Goal: Communication & Community: Answer question/provide support

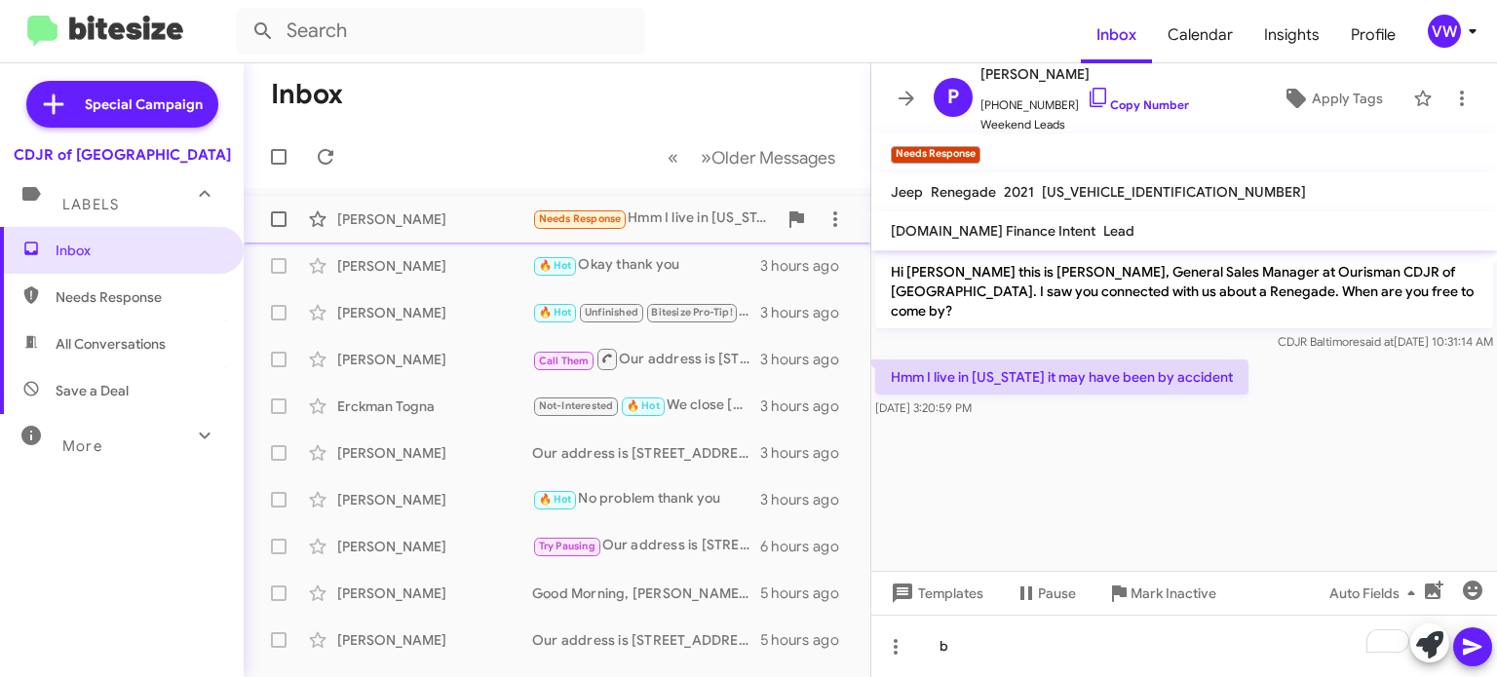
click at [586, 219] on span "Needs Response" at bounding box center [580, 218] width 83 height 13
click at [586, 220] on span "Needs Response" at bounding box center [580, 218] width 83 height 13
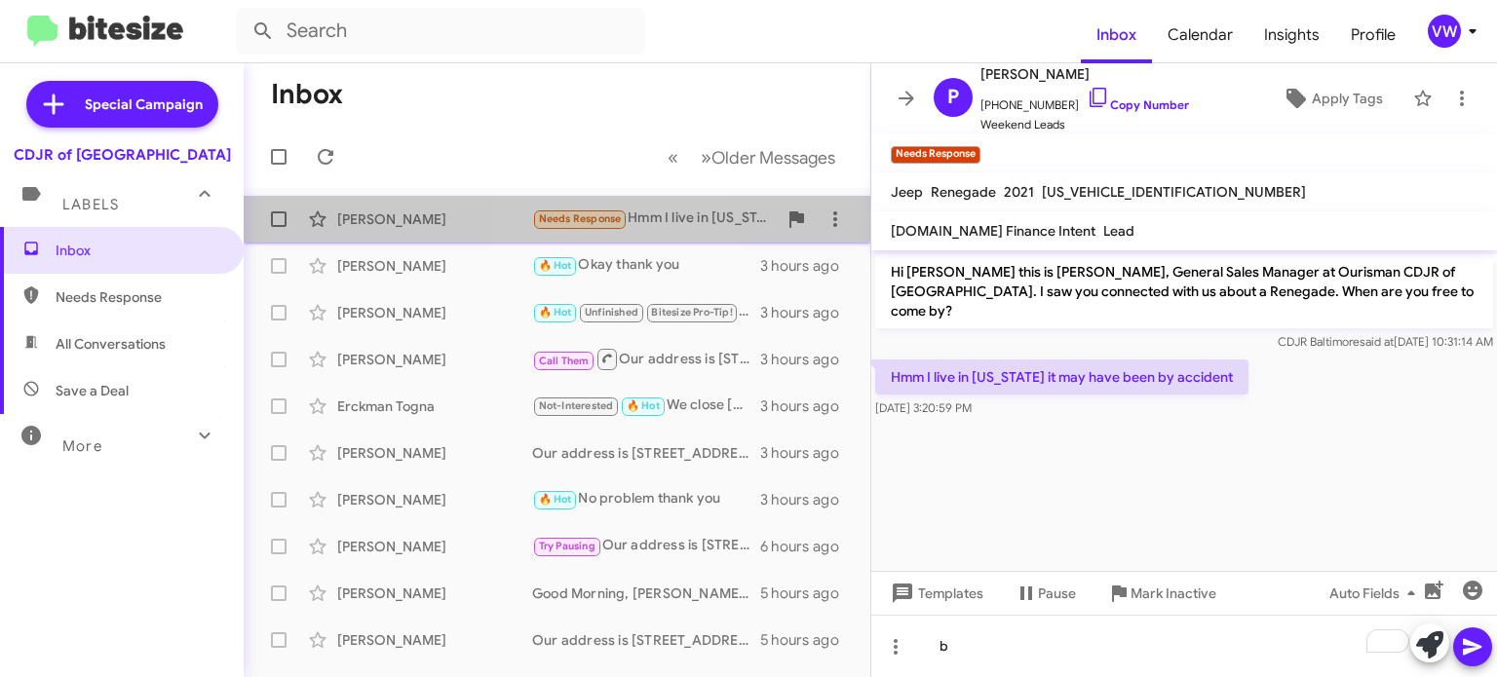
click at [586, 224] on span "Needs Response" at bounding box center [580, 218] width 83 height 13
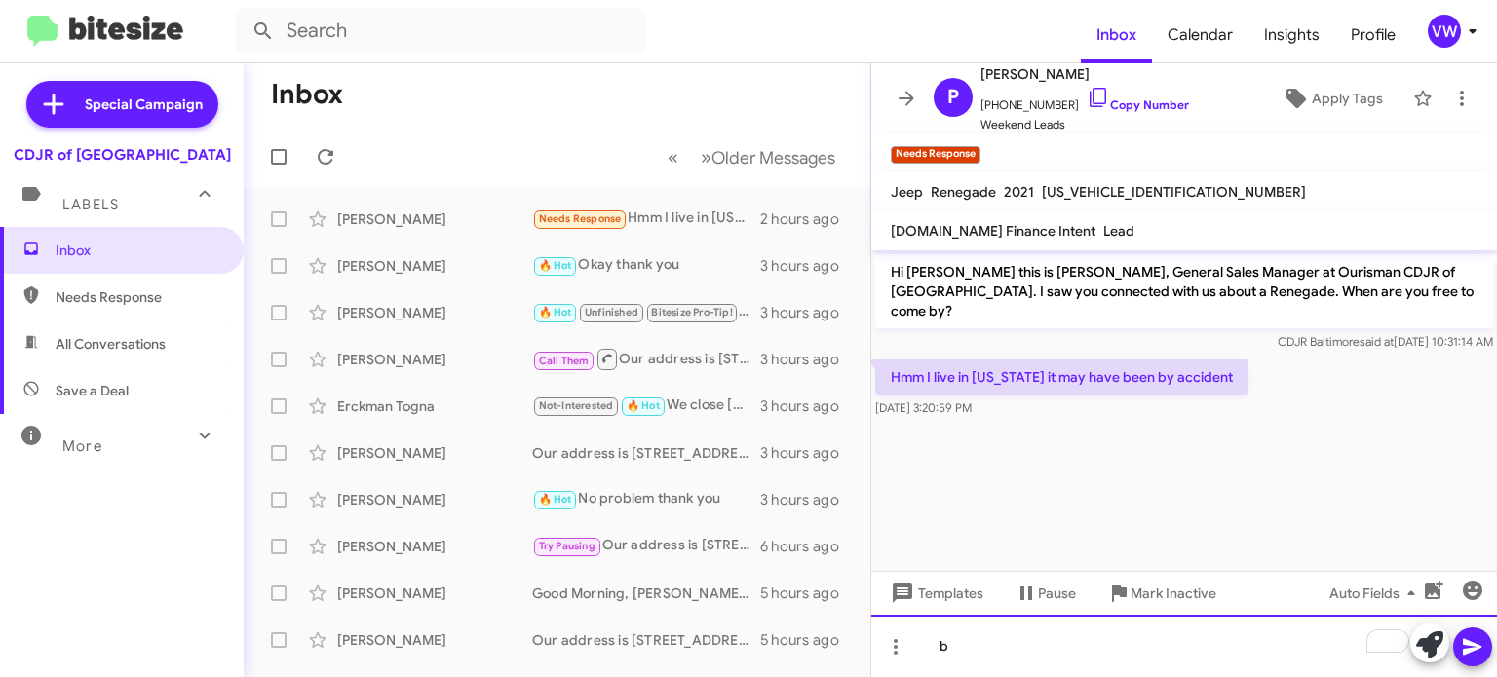
click at [1064, 653] on div "b" at bounding box center [1184, 646] width 626 height 62
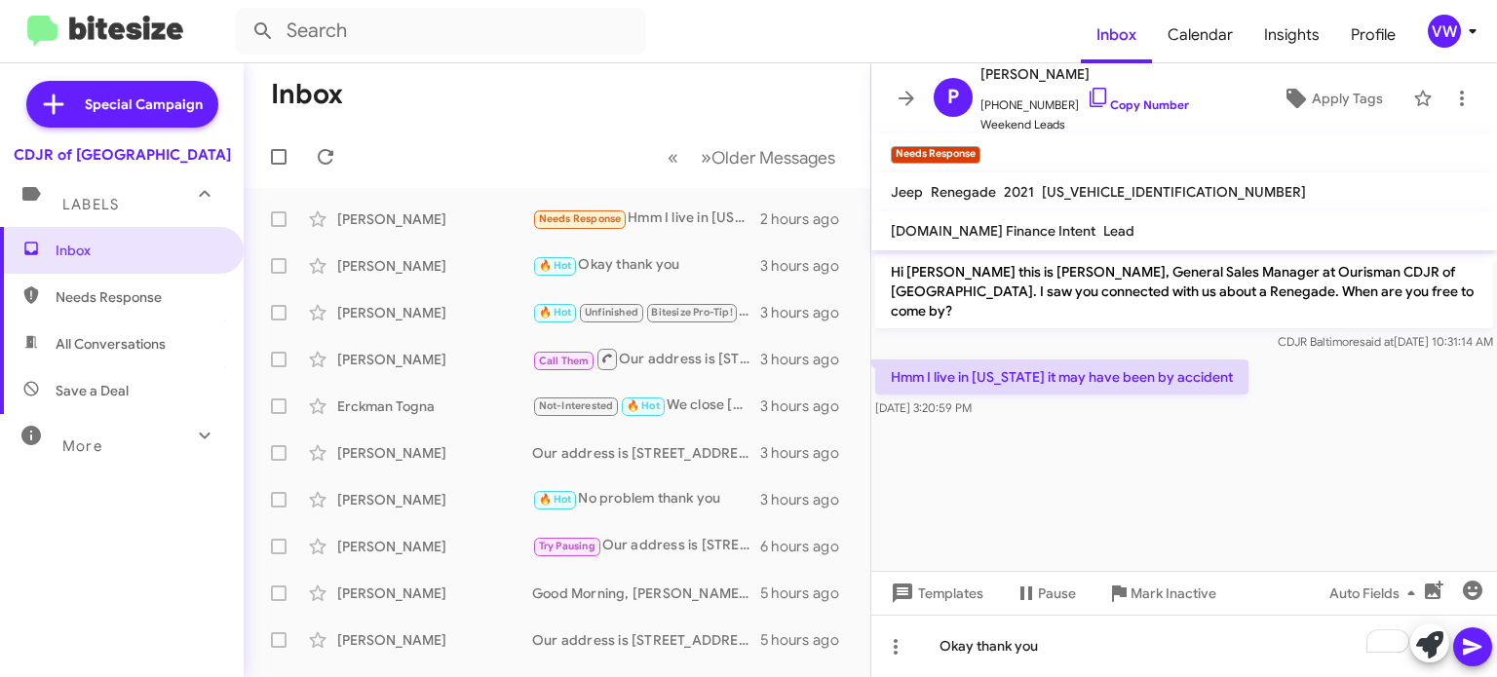
click at [1485, 641] on button at bounding box center [1472, 647] width 39 height 39
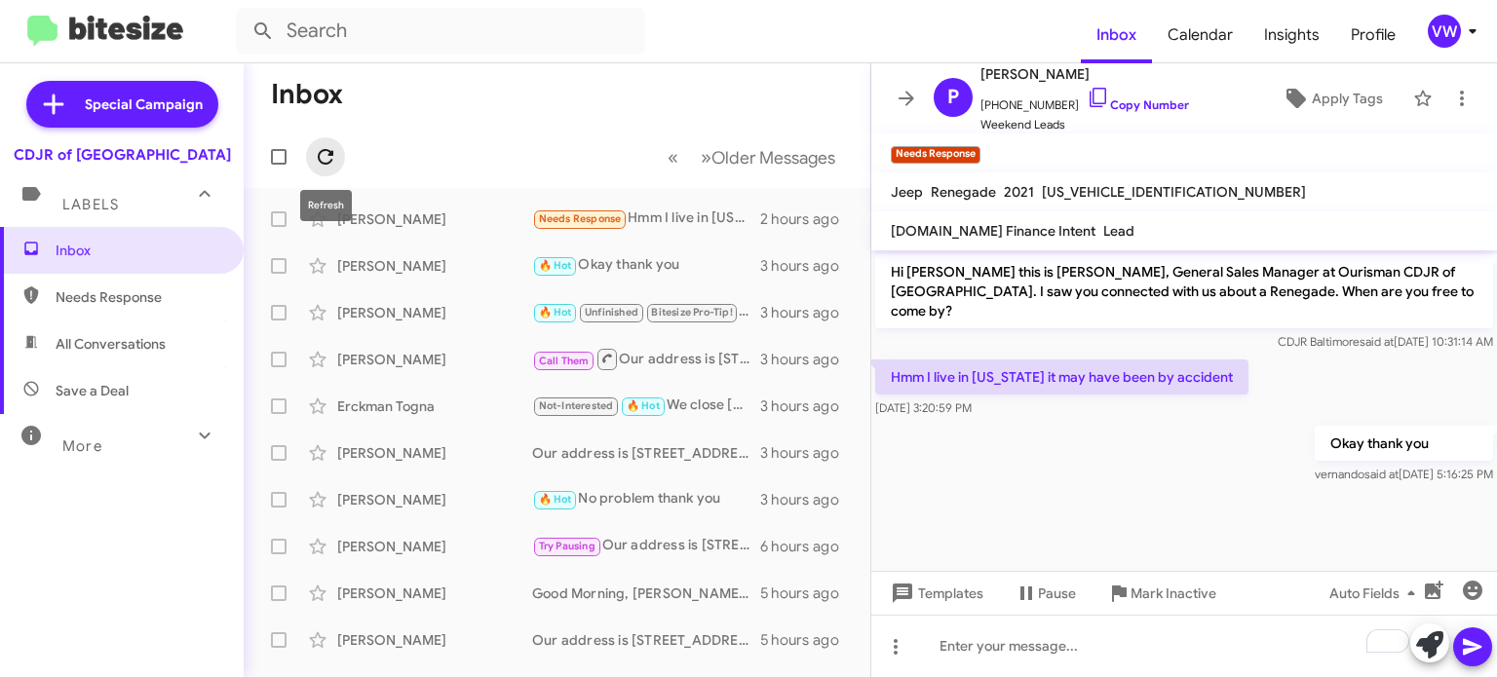
click at [337, 157] on span at bounding box center [325, 156] width 39 height 23
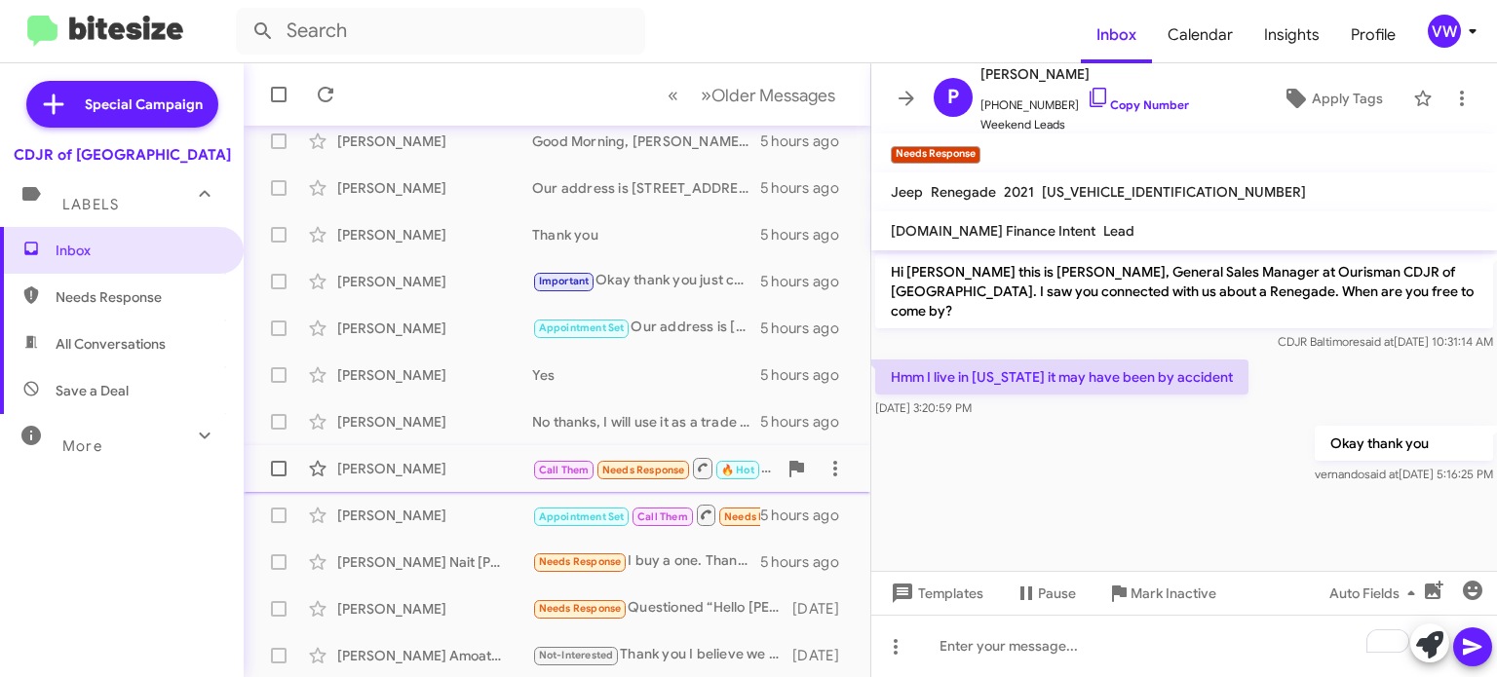
scroll to position [453, 0]
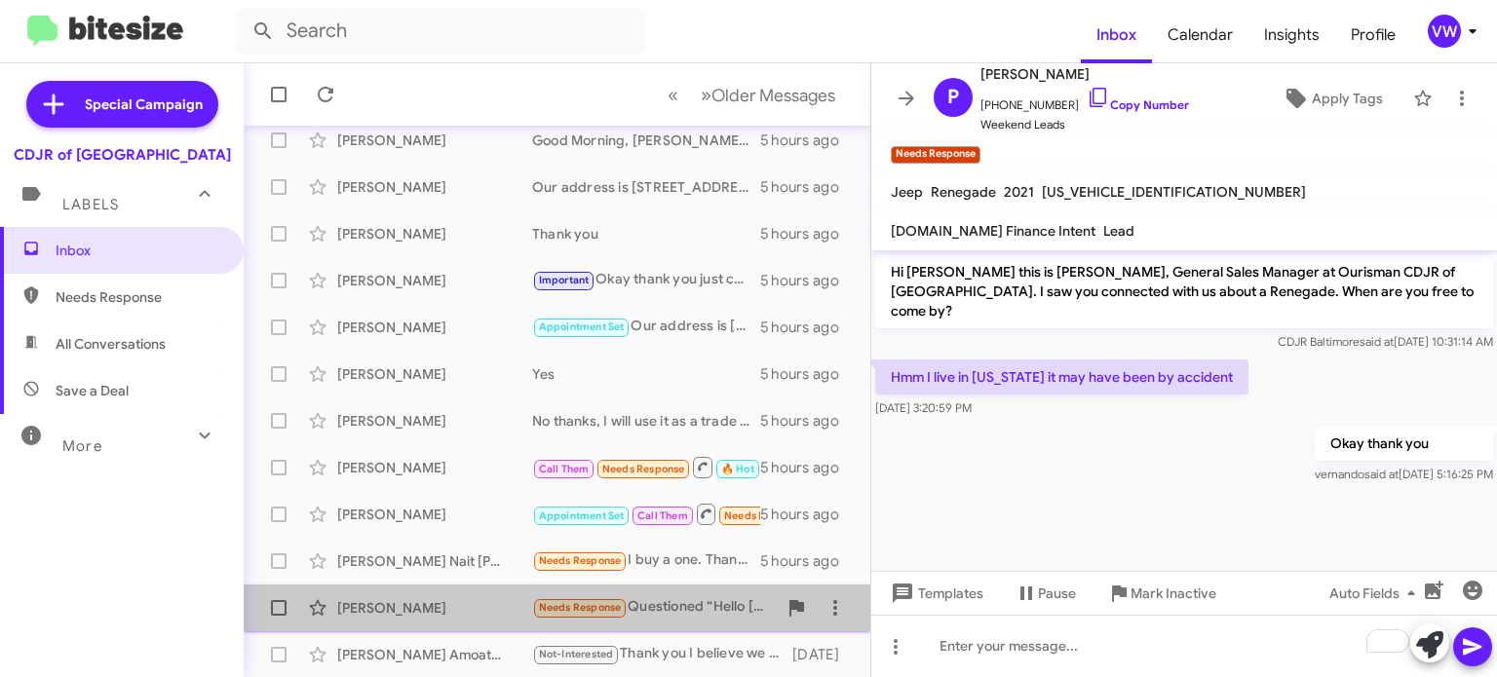
click at [560, 603] on span "Needs Response" at bounding box center [580, 607] width 83 height 13
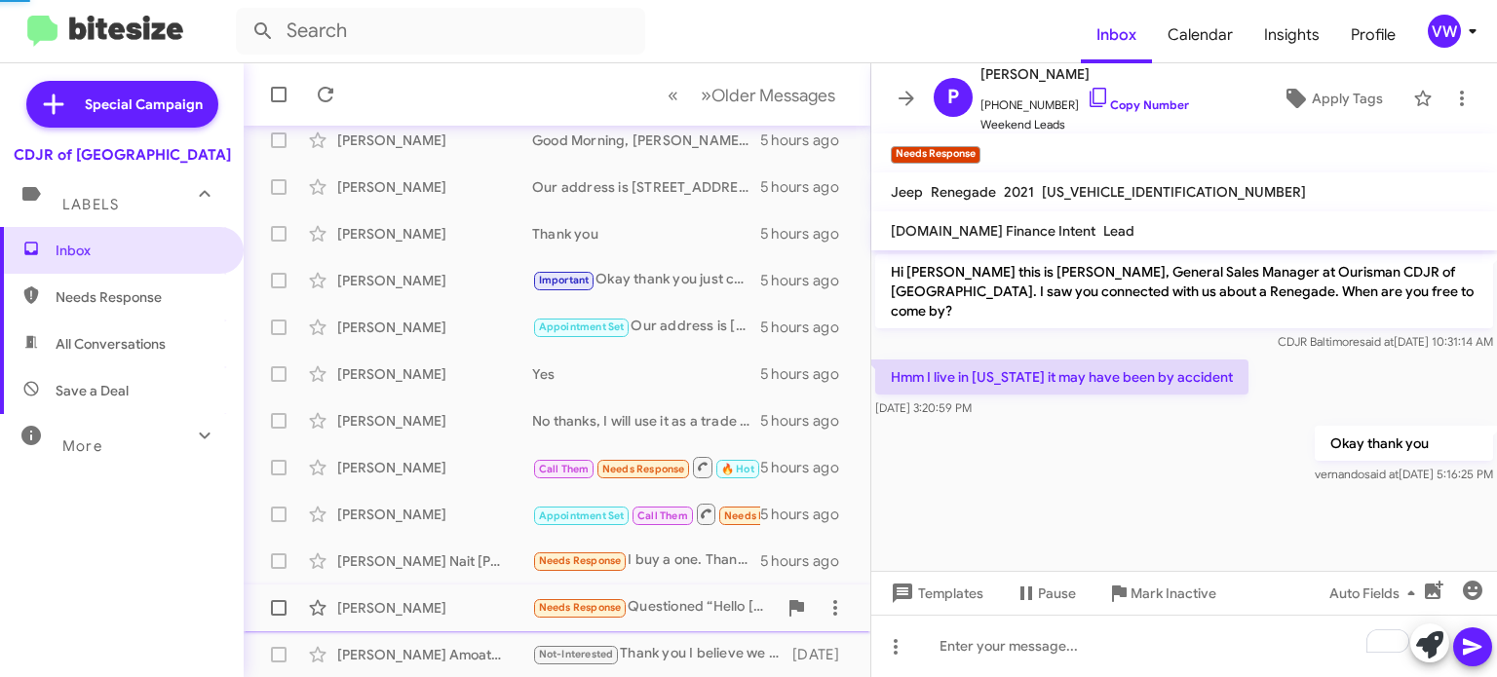
scroll to position [365, 0]
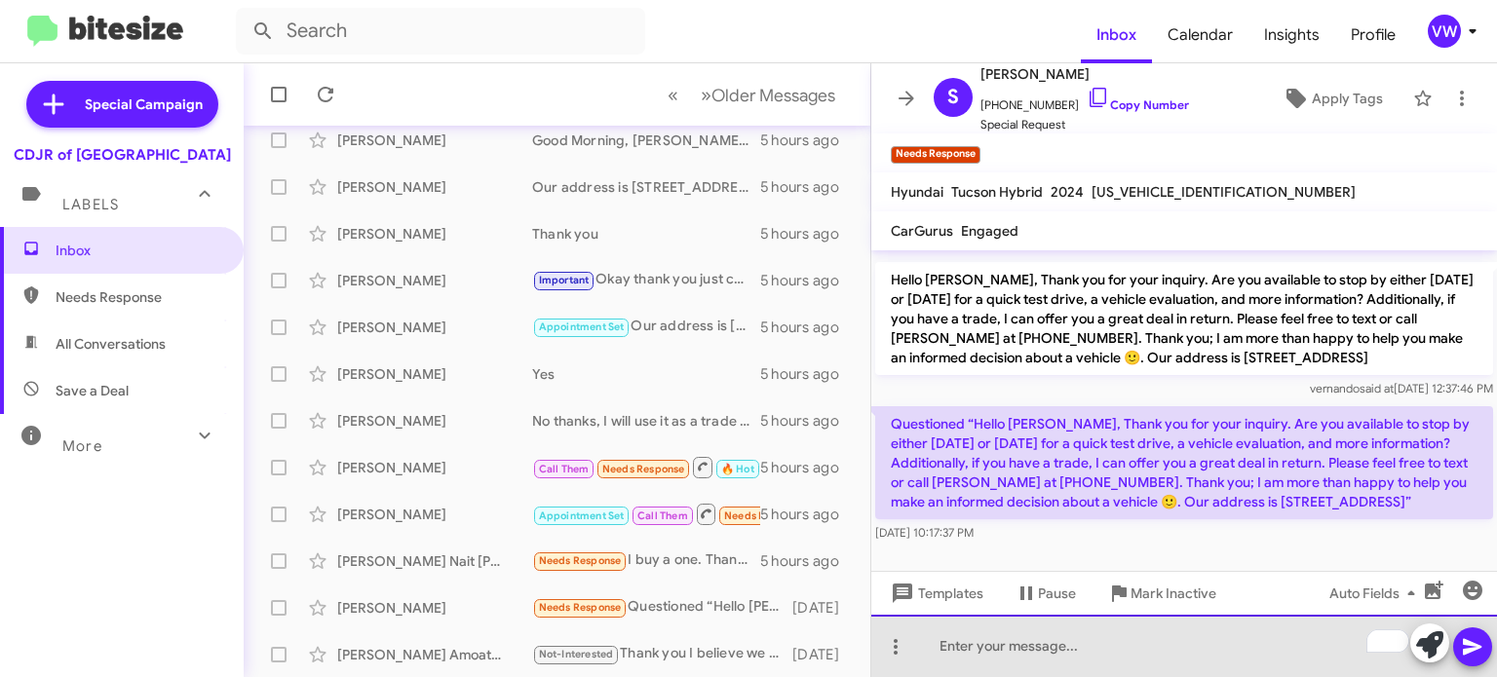
click at [1029, 660] on div "To enrich screen reader interactions, please activate Accessibility in Grammarl…" at bounding box center [1184, 646] width 626 height 62
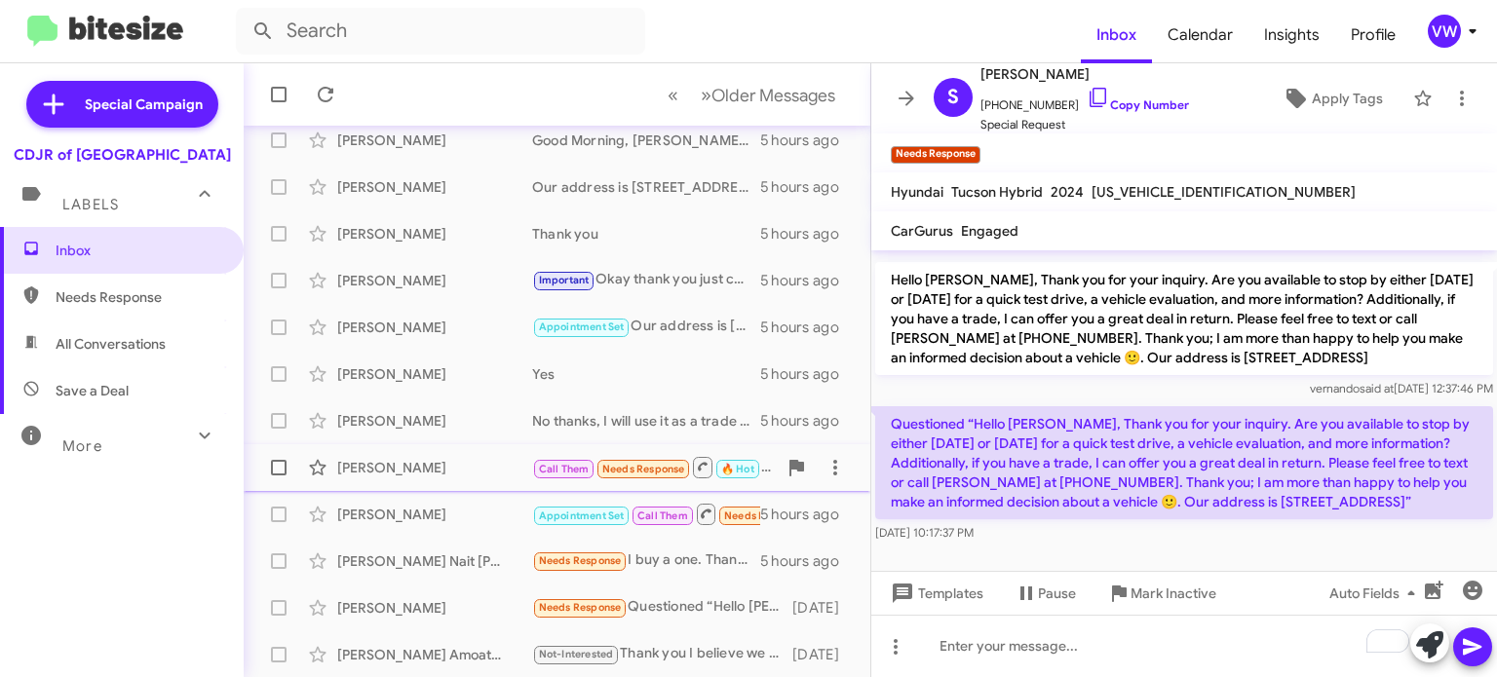
click at [650, 464] on span "Needs Response" at bounding box center [643, 469] width 83 height 13
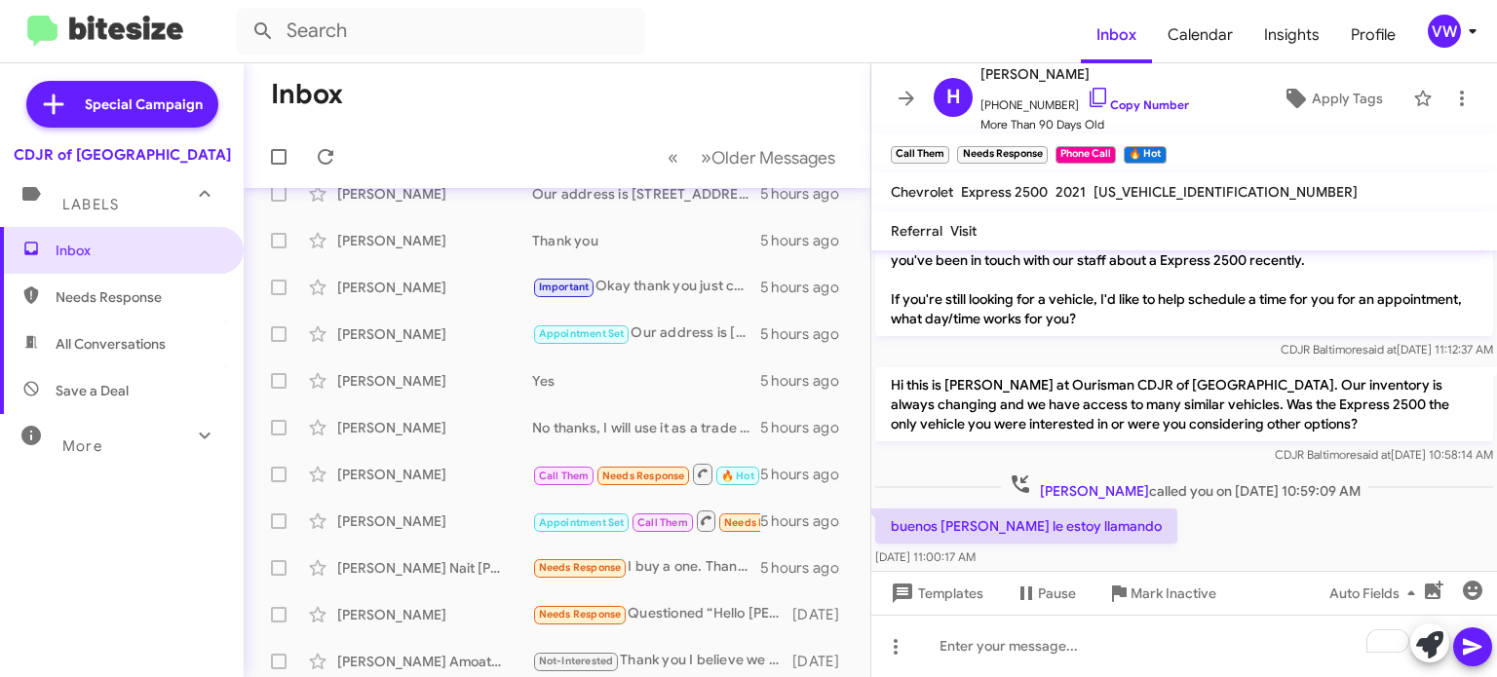
scroll to position [425, 0]
